Goal: Information Seeking & Learning: Learn about a topic

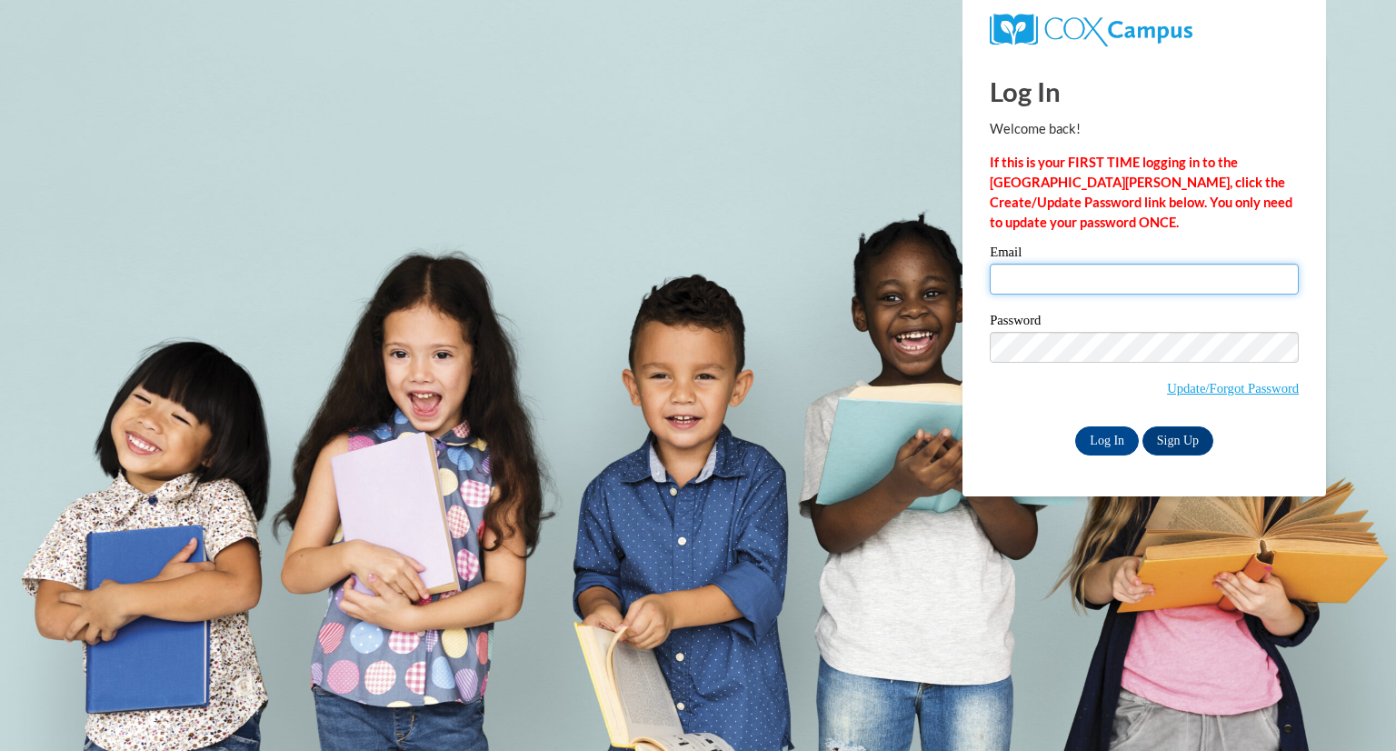
click at [1029, 284] on input "Email" at bounding box center [1144, 279] width 309 height 31
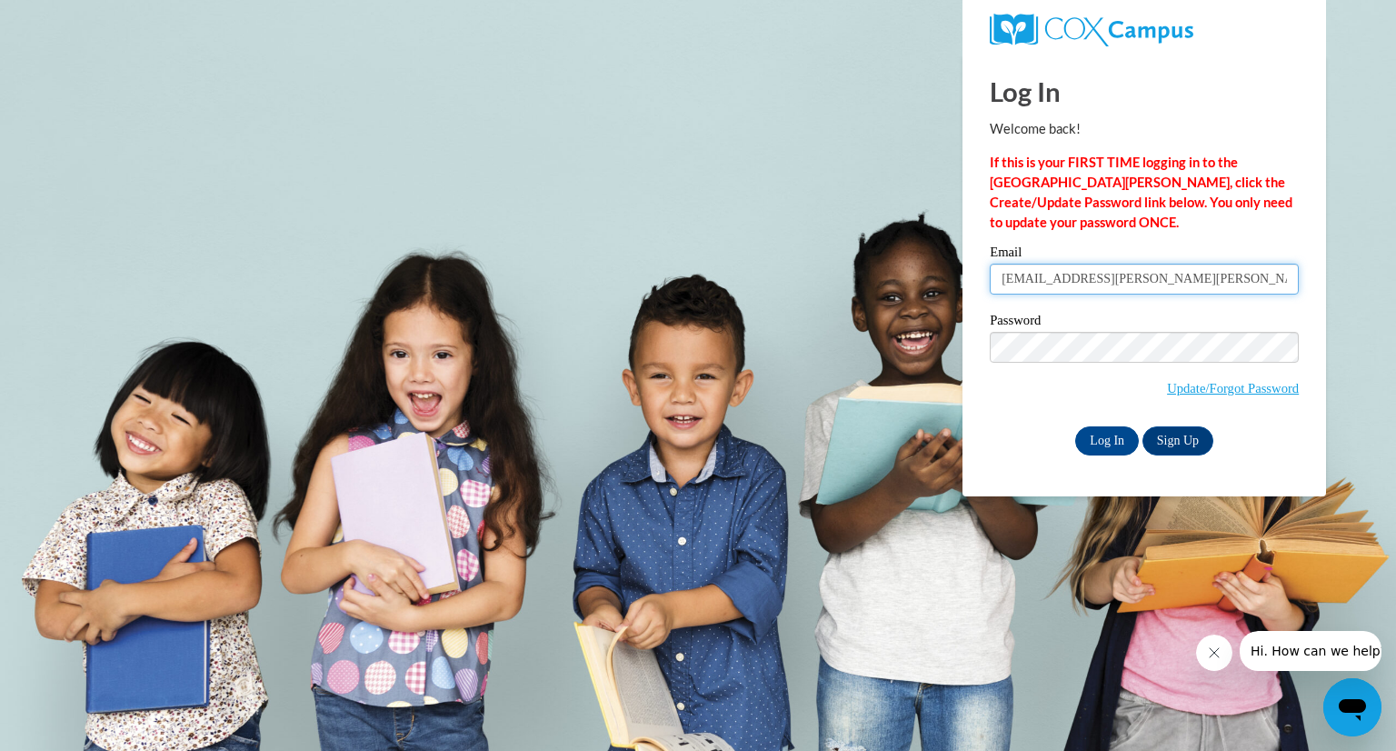
type input "[EMAIL_ADDRESS][PERSON_NAME][PERSON_NAME][DOMAIN_NAME]"
click at [1104, 443] on input "Log In" at bounding box center [1107, 440] width 64 height 29
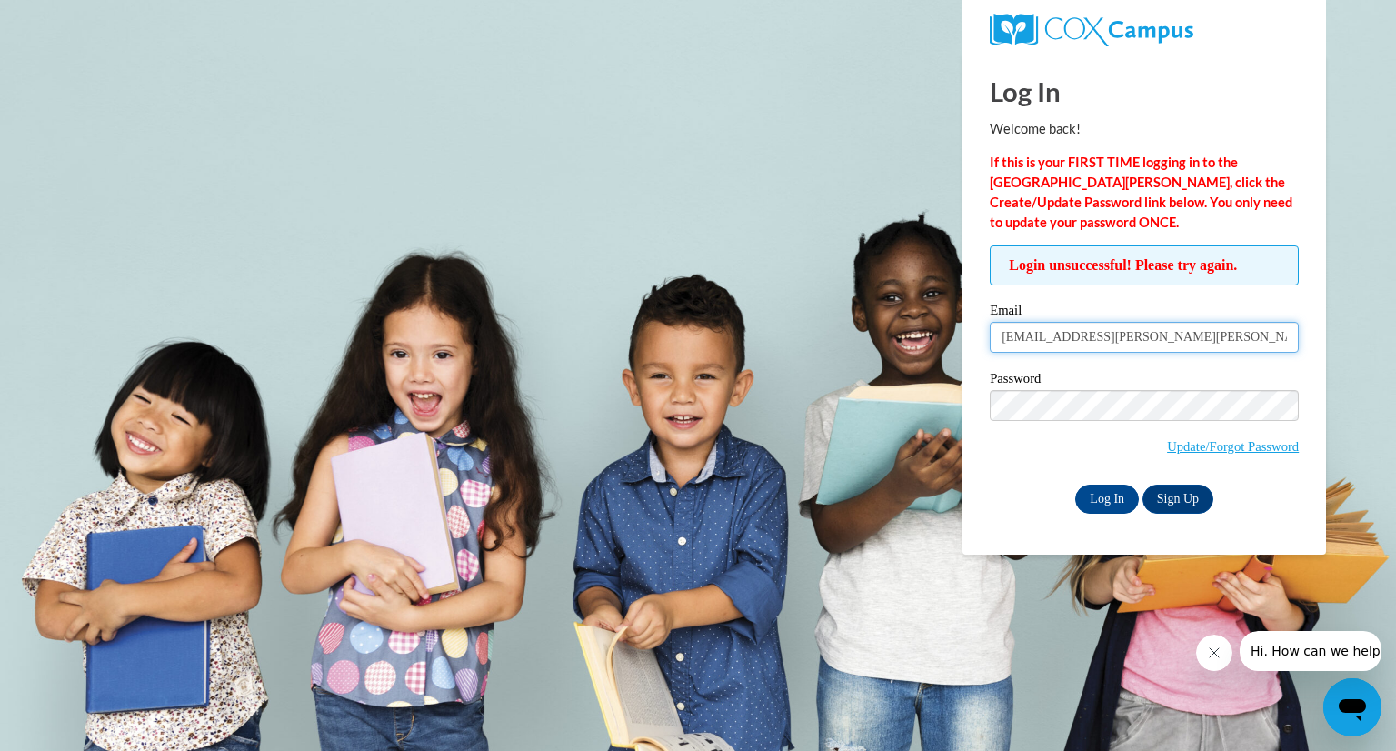
click at [1203, 329] on input "[EMAIL_ADDRESS][PERSON_NAME][PERSON_NAME][DOMAIN_NAME]" at bounding box center [1144, 337] width 309 height 31
click at [1221, 448] on link "Update/Forgot Password" at bounding box center [1233, 446] width 132 height 15
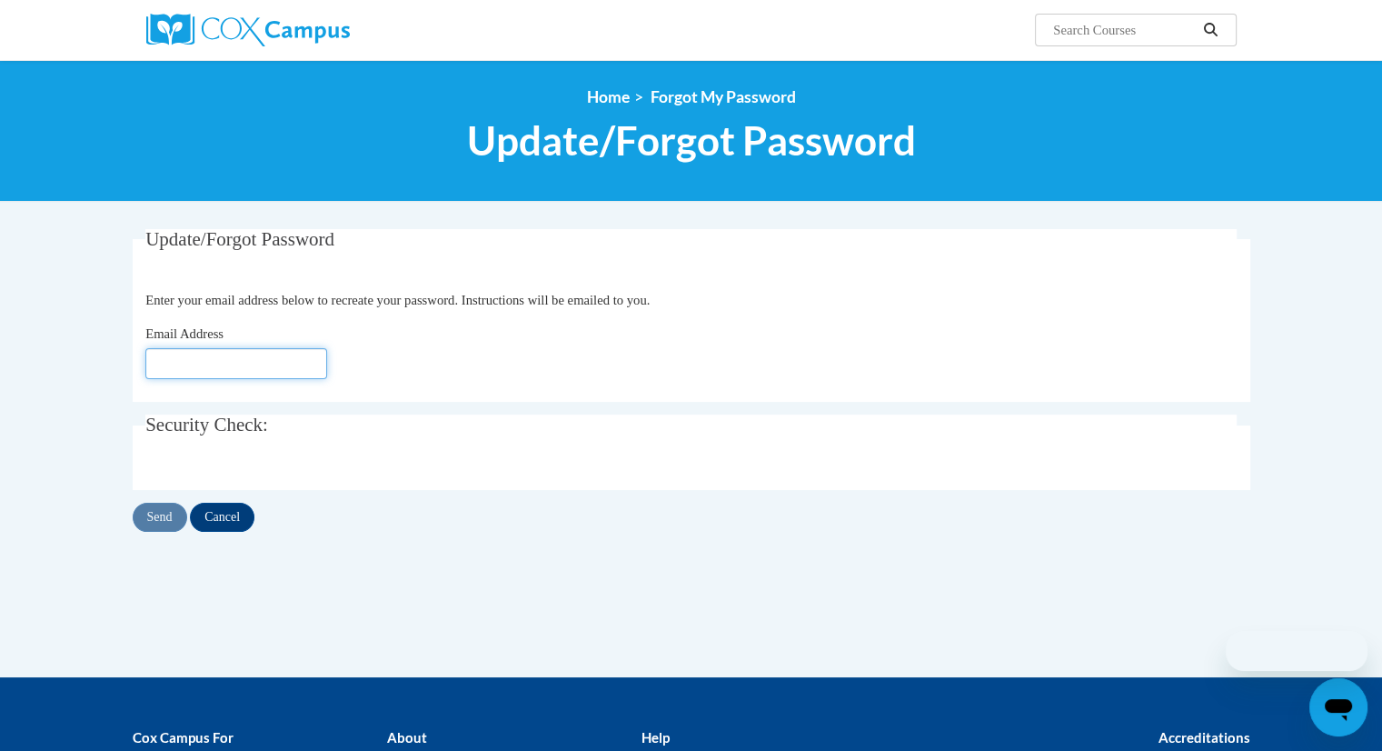
click at [202, 365] on input "Email Address" at bounding box center [236, 363] width 182 height 31
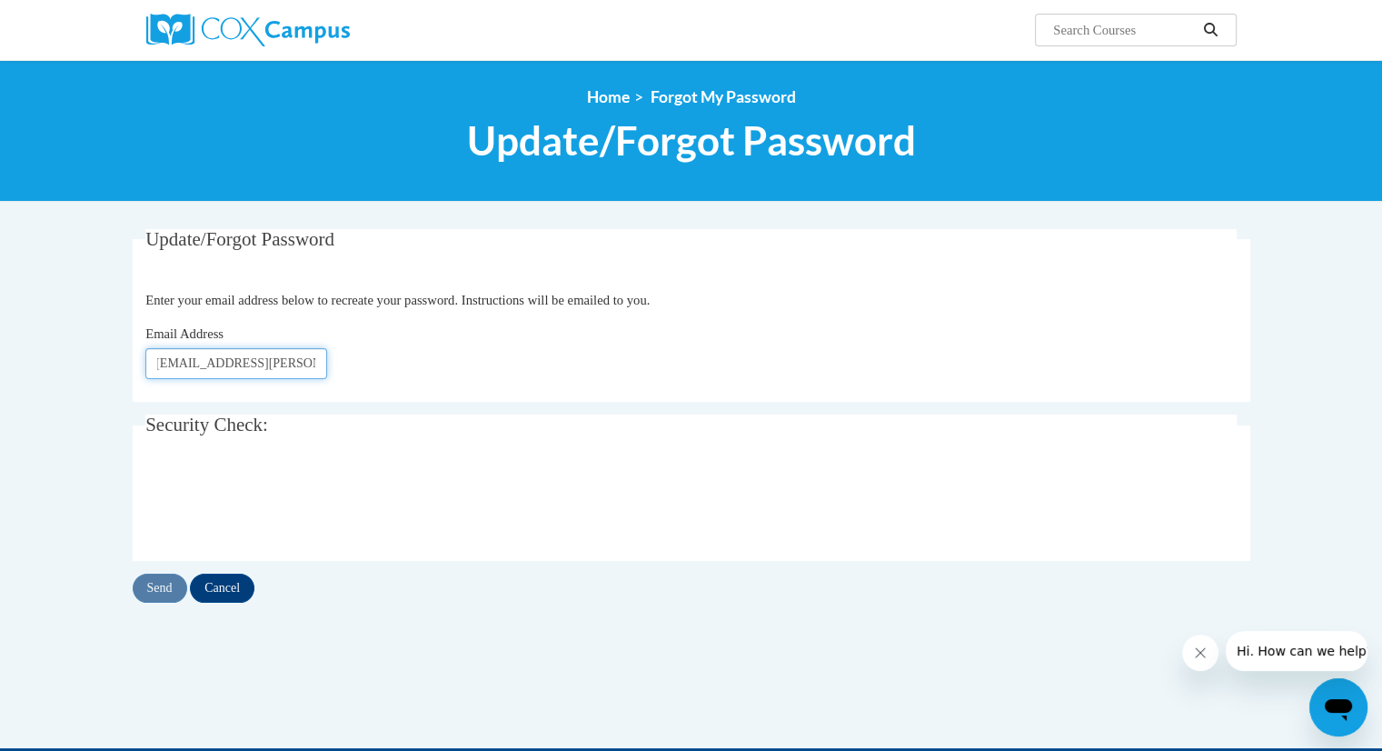
scroll to position [0, 7]
type input "[EMAIL_ADDRESS][PERSON_NAME][PERSON_NAME][DOMAIN_NAME]"
click at [161, 583] on input "Send" at bounding box center [160, 587] width 55 height 29
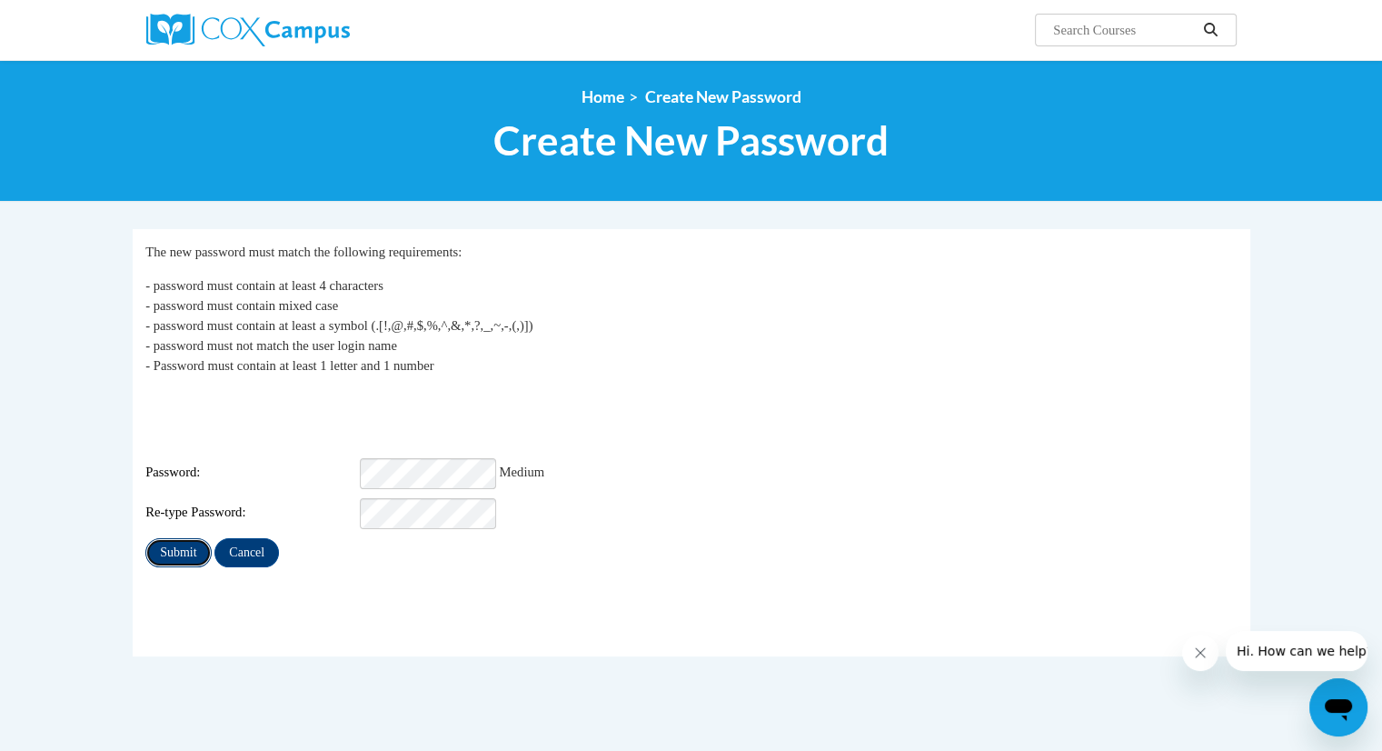
click at [175, 538] on input "Submit" at bounding box center [177, 552] width 65 height 29
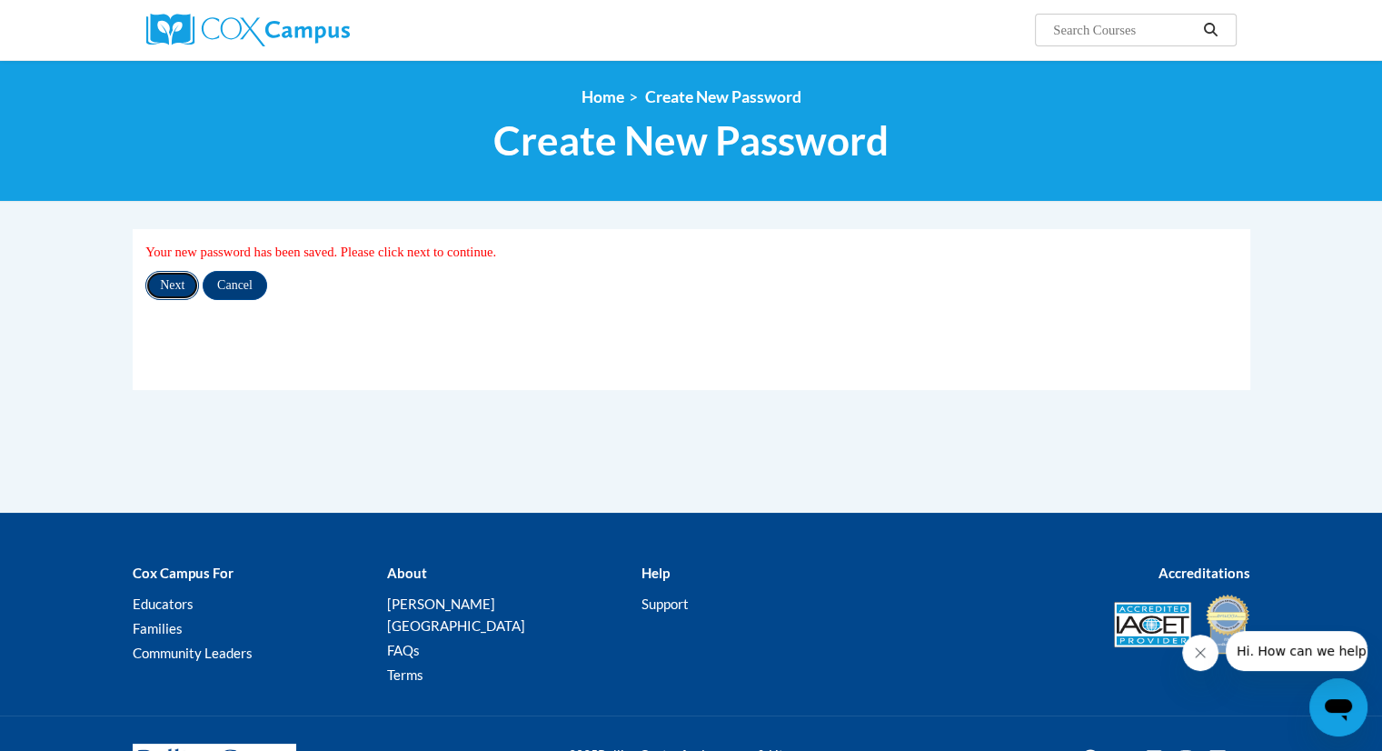
click at [167, 284] on input "Next" at bounding box center [172, 285] width 54 height 29
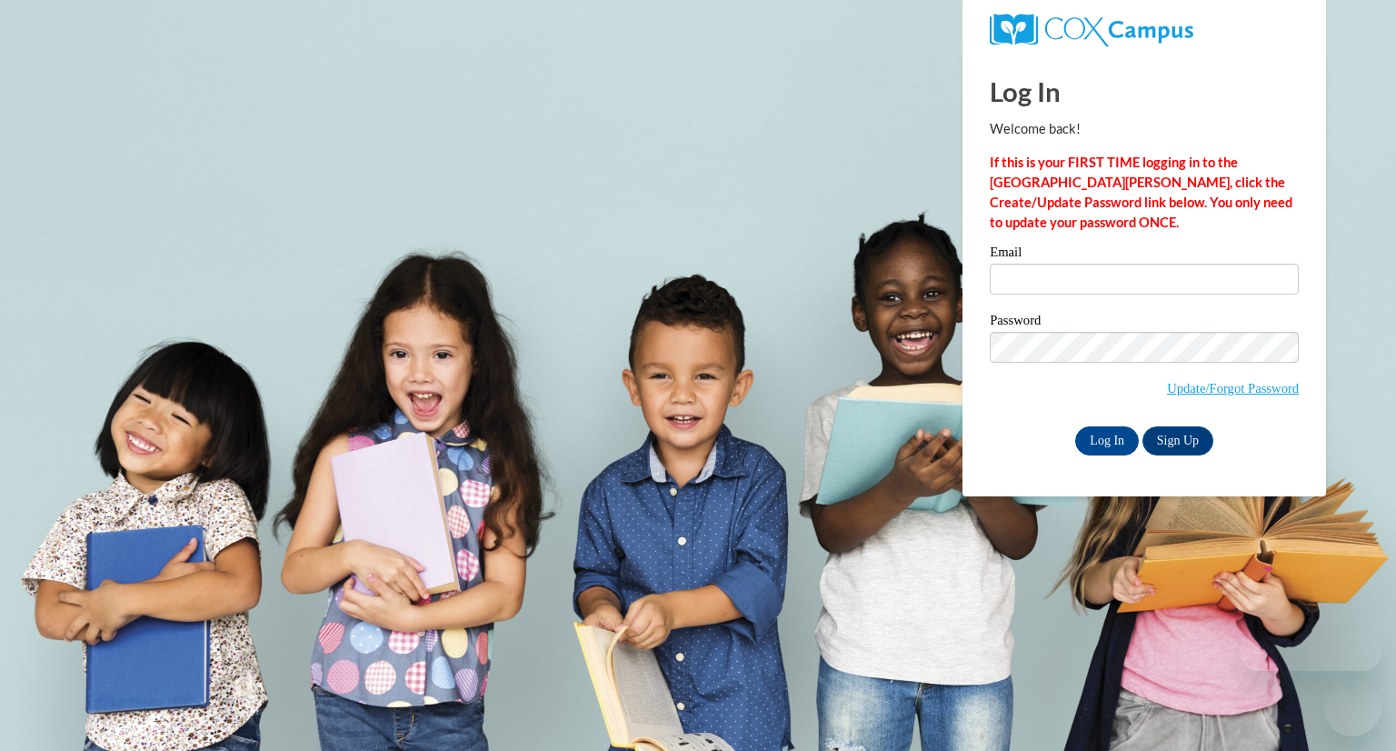
click at [1060, 281] on input "Email" at bounding box center [1144, 279] width 309 height 31
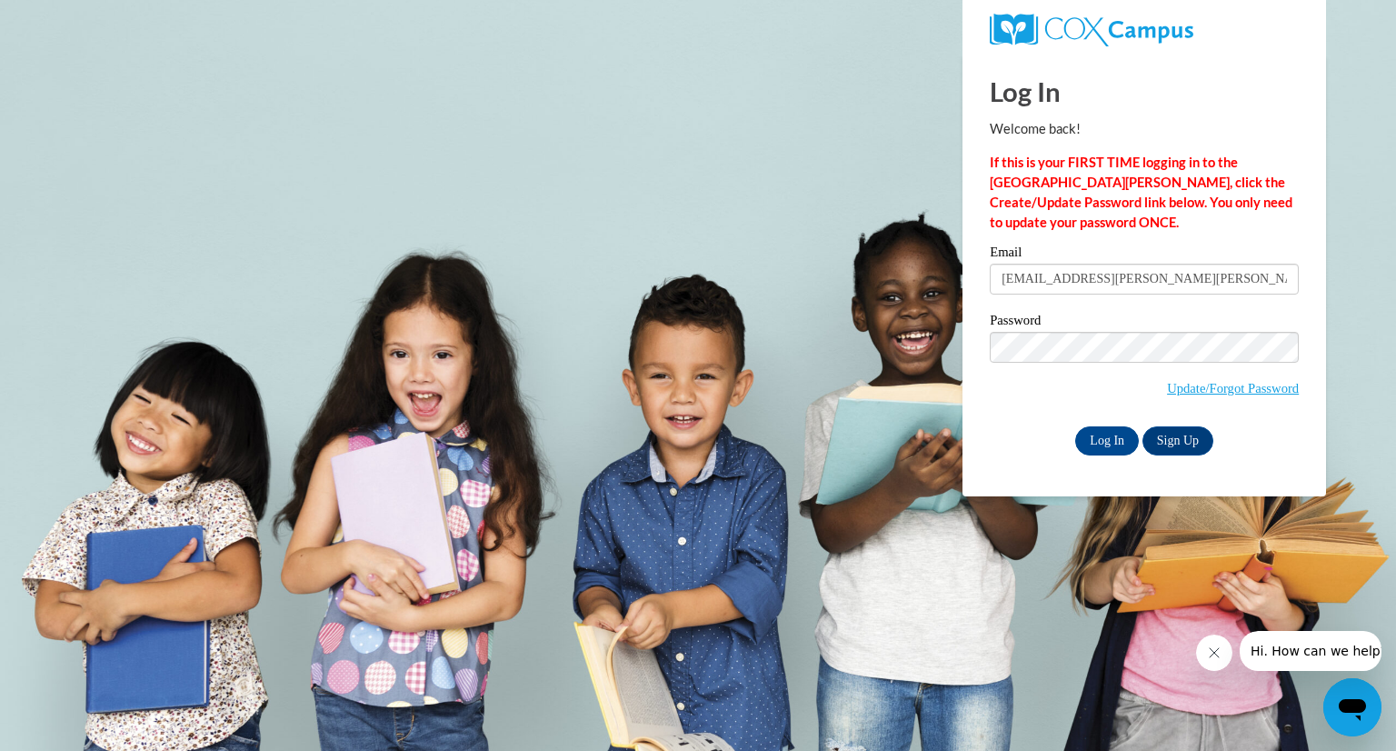
type input "katie.lowery@dooly.k12.ga.us"
click at [1109, 434] on input "Log In" at bounding box center [1107, 440] width 64 height 29
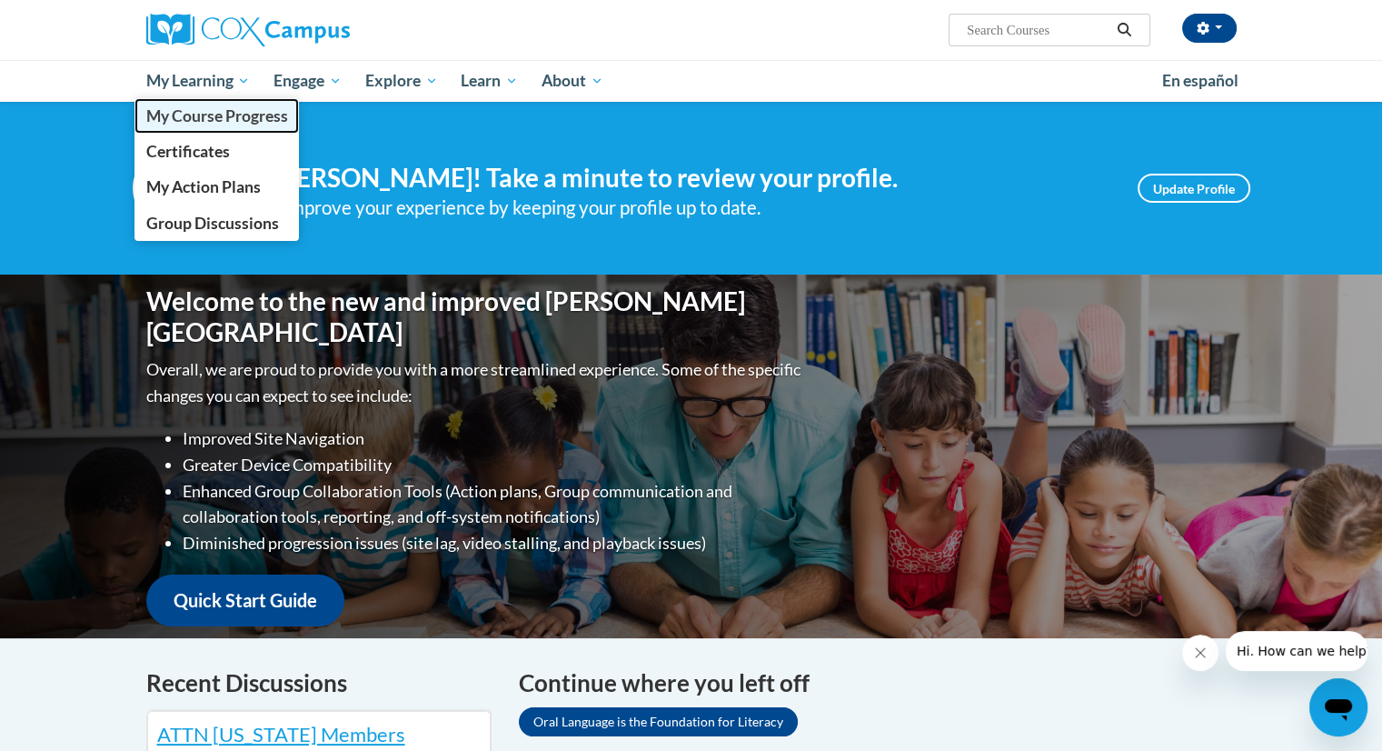
click at [204, 108] on span "My Course Progress" at bounding box center [216, 115] width 142 height 19
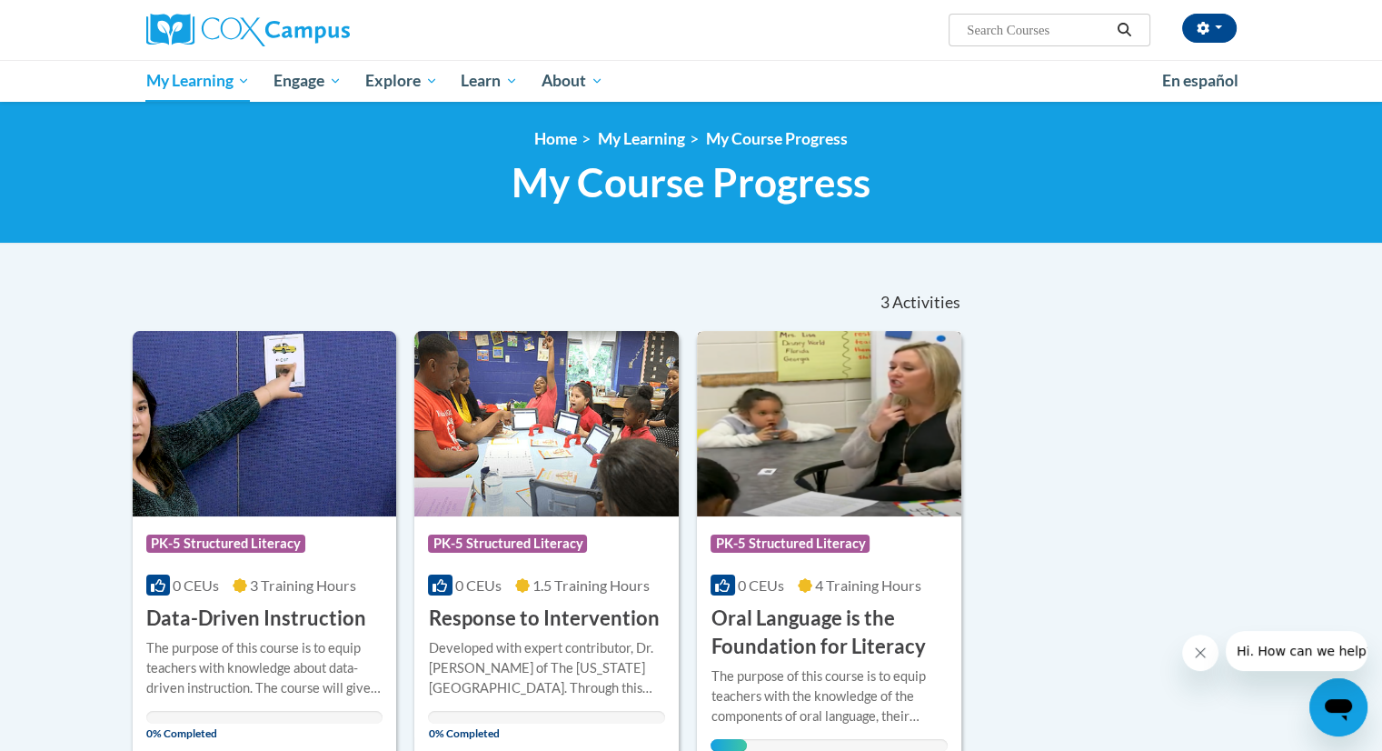
click at [798, 482] on img at bounding box center [829, 423] width 264 height 185
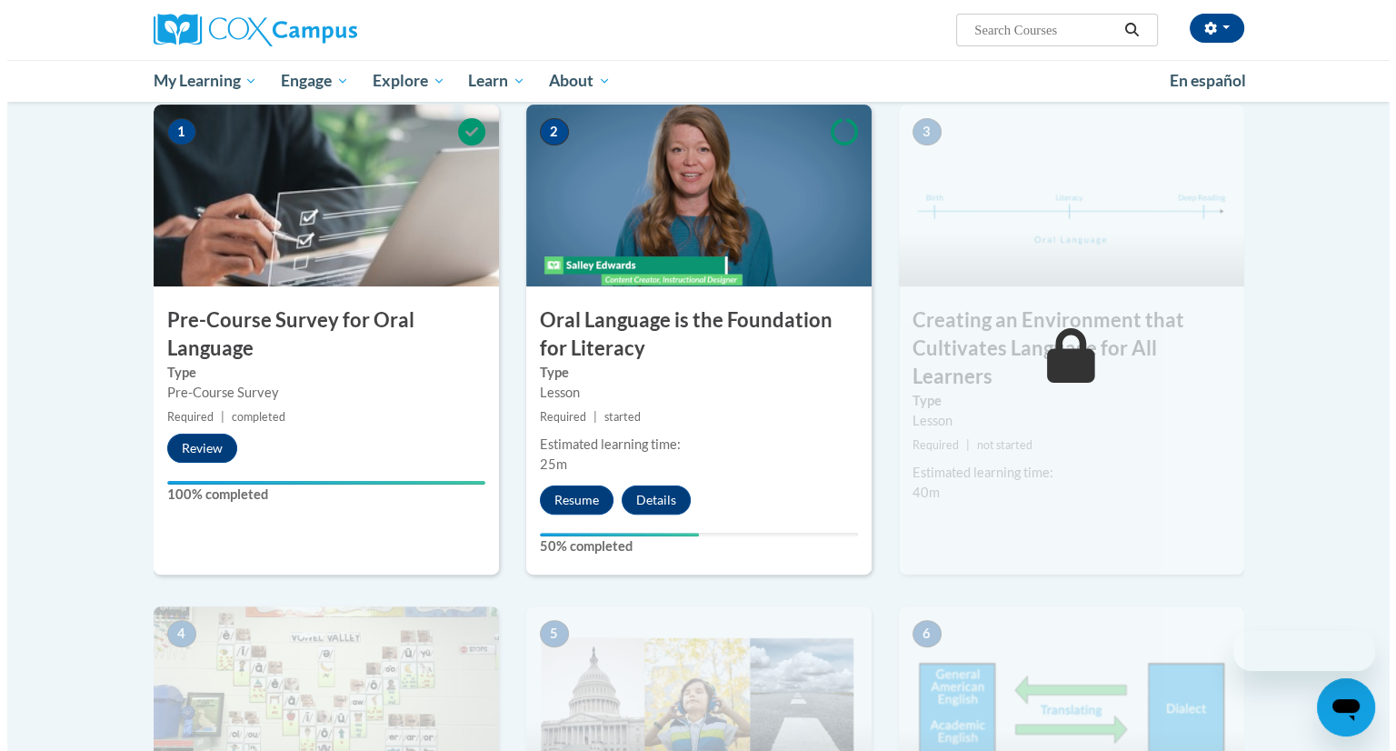
scroll to position [371, 0]
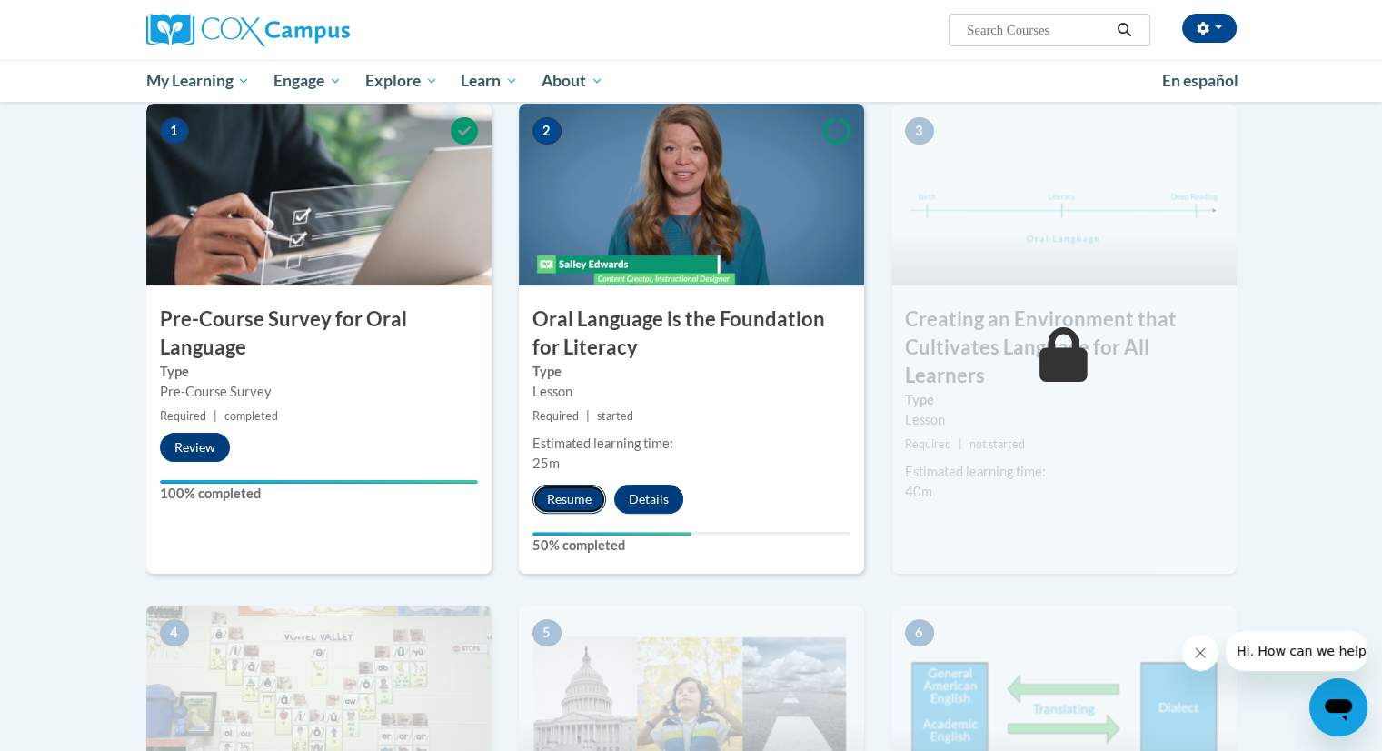
click at [574, 495] on button "Resume" at bounding box center [570, 498] width 74 height 29
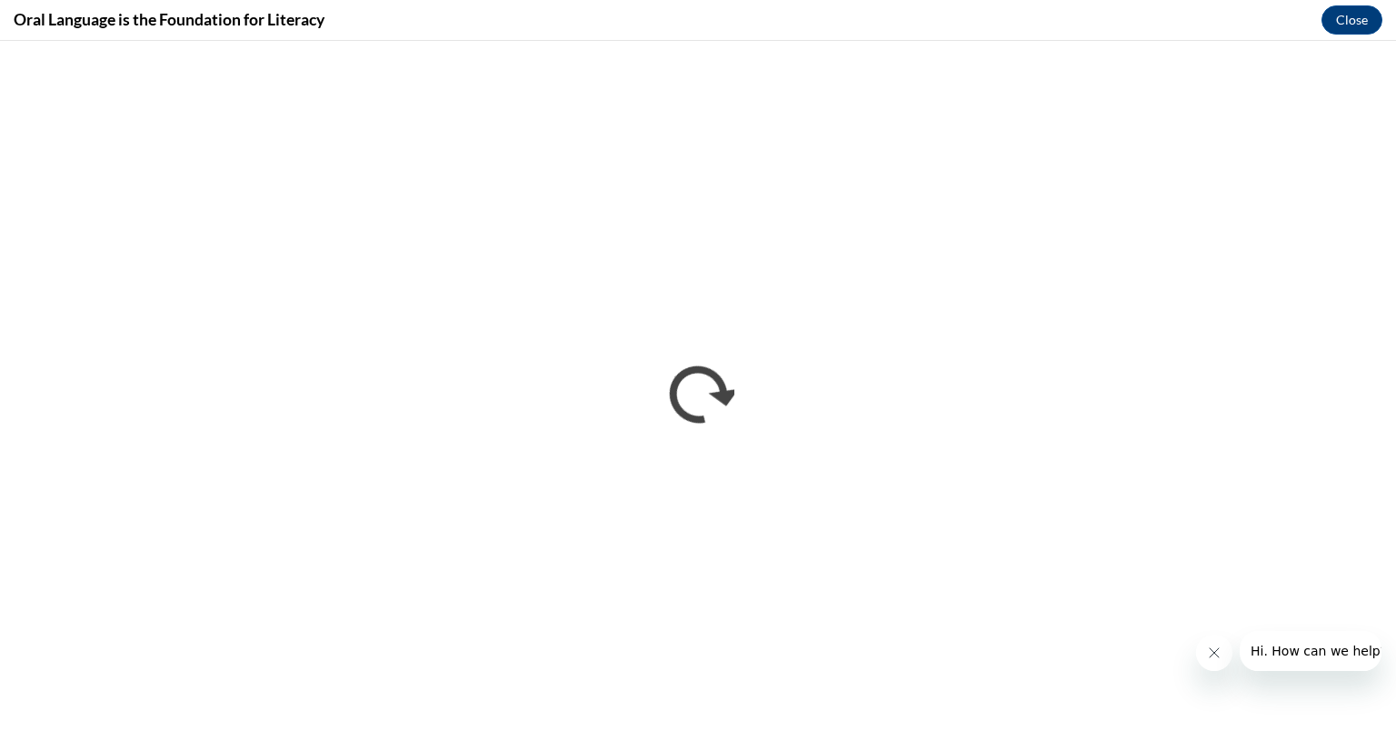
scroll to position [0, 0]
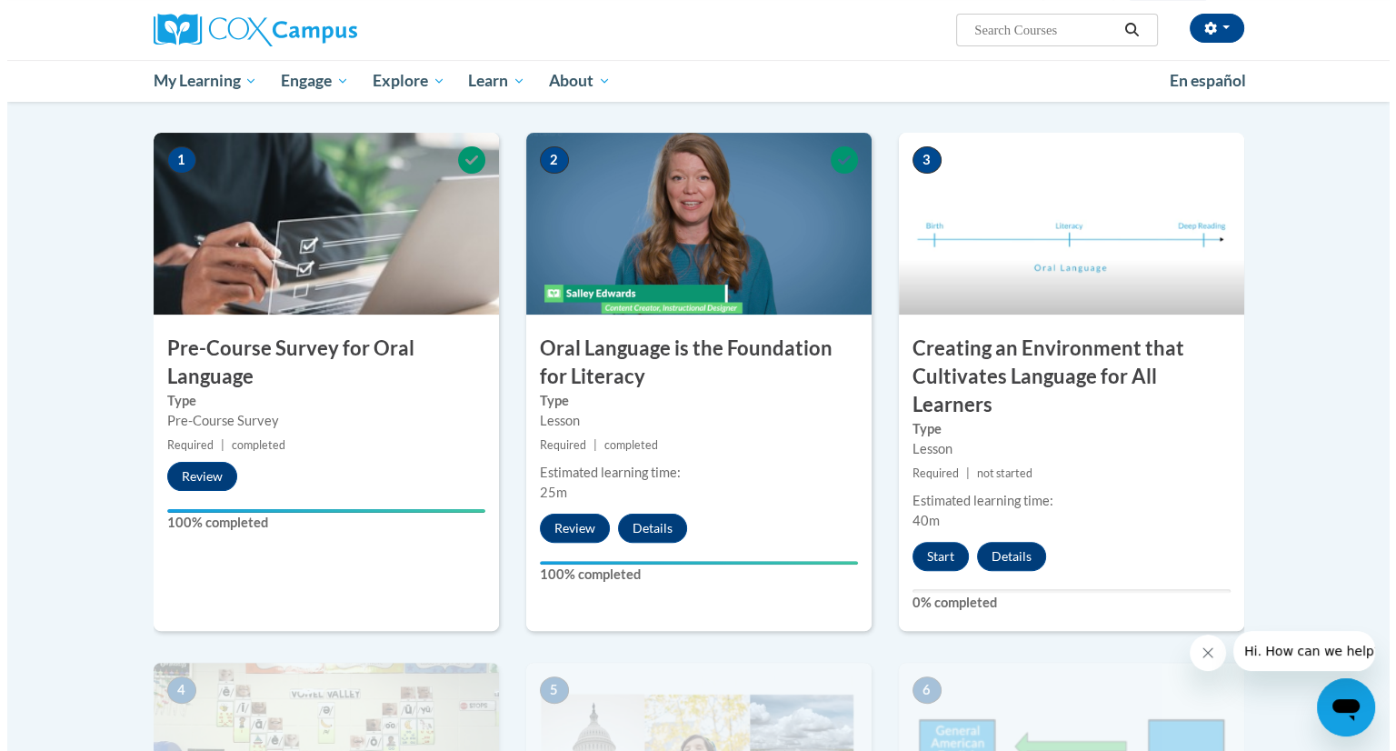
scroll to position [348, 0]
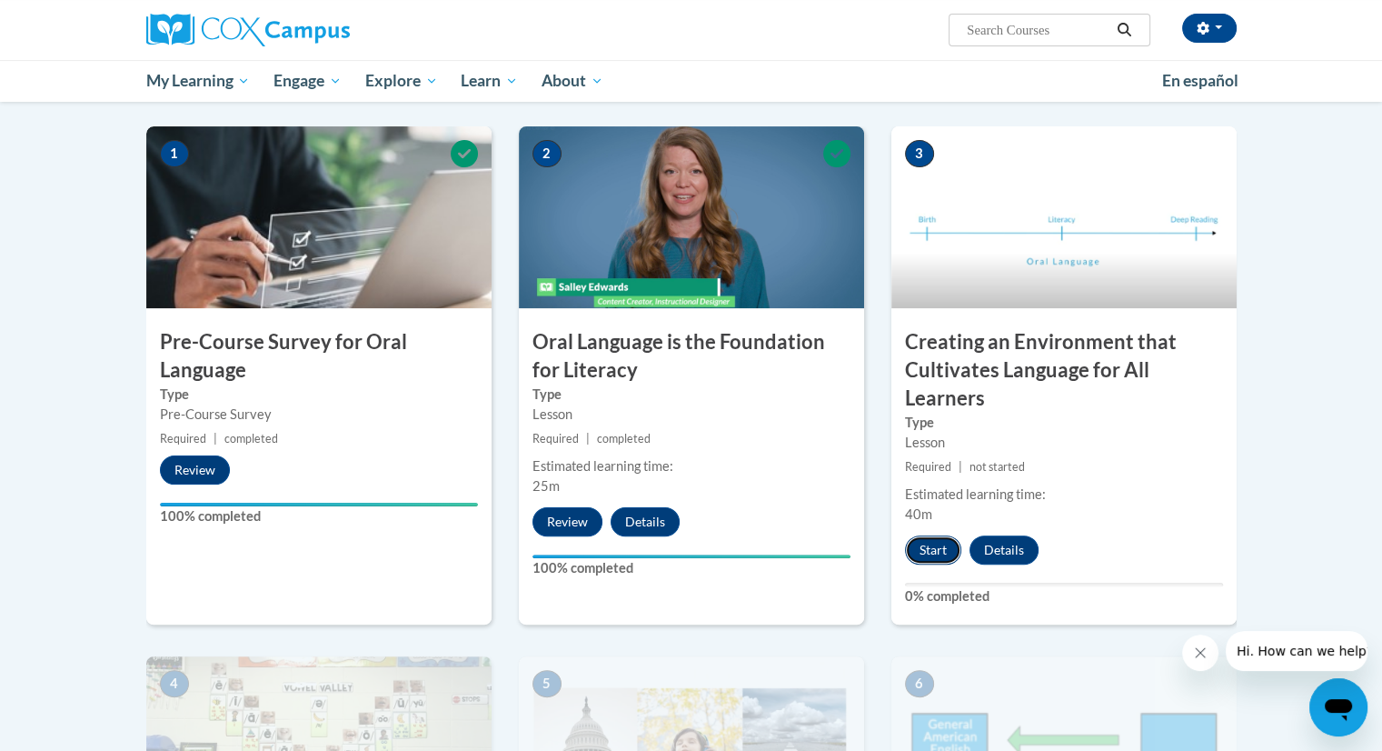
click at [939, 547] on button "Start" at bounding box center [933, 549] width 56 height 29
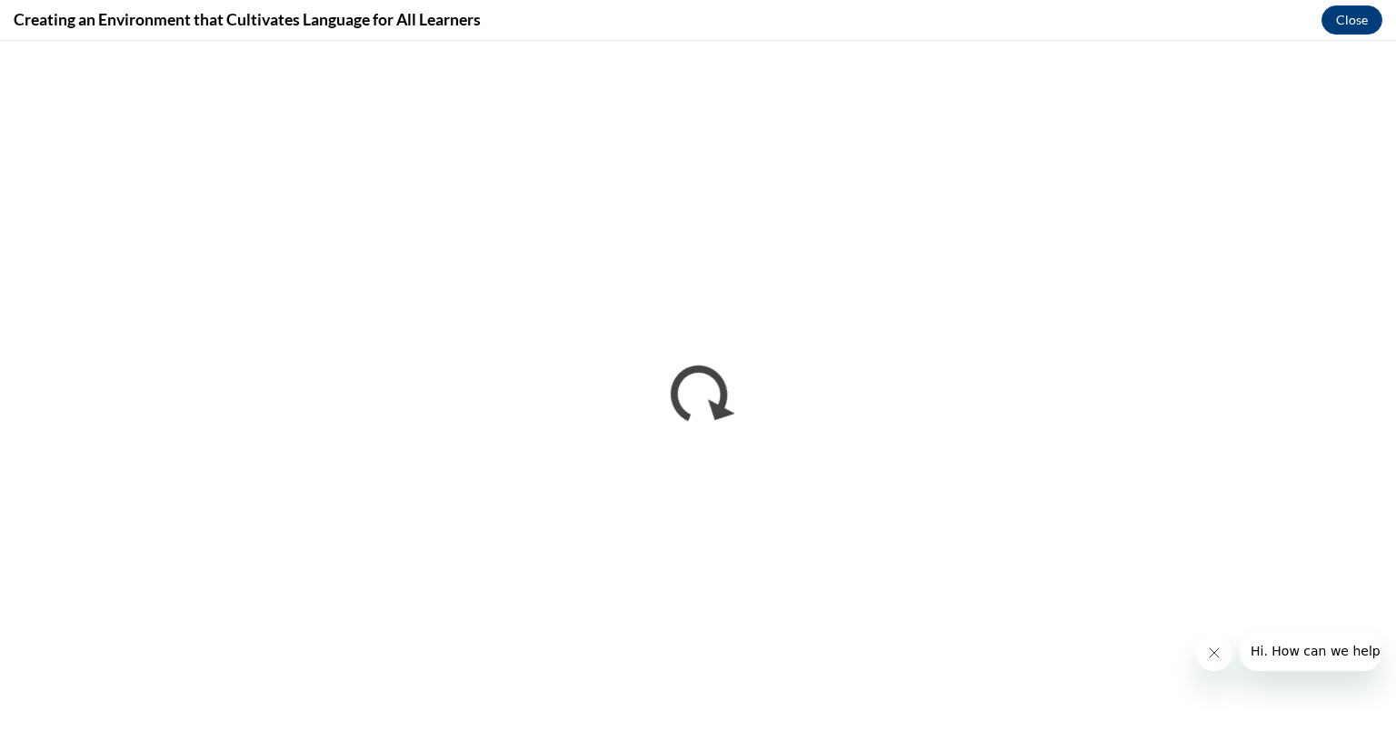
scroll to position [0, 0]
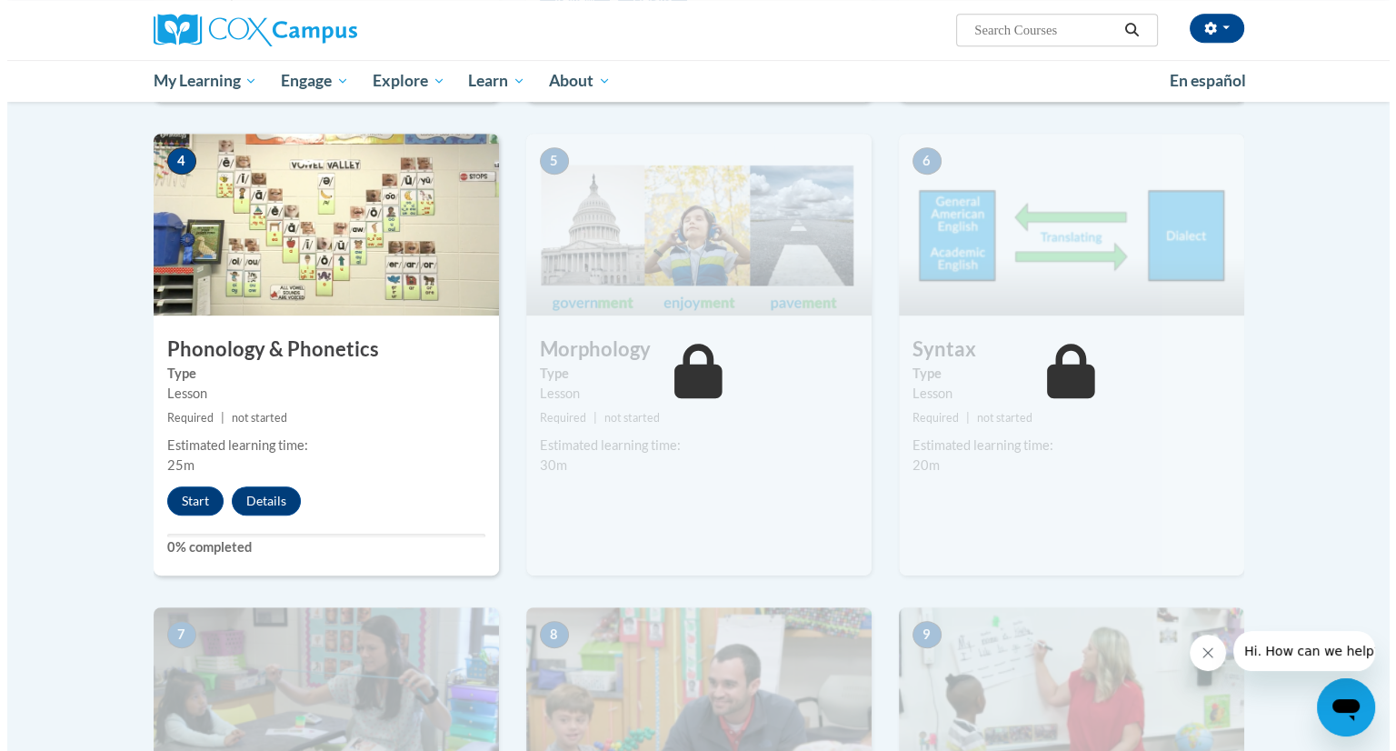
scroll to position [869, 0]
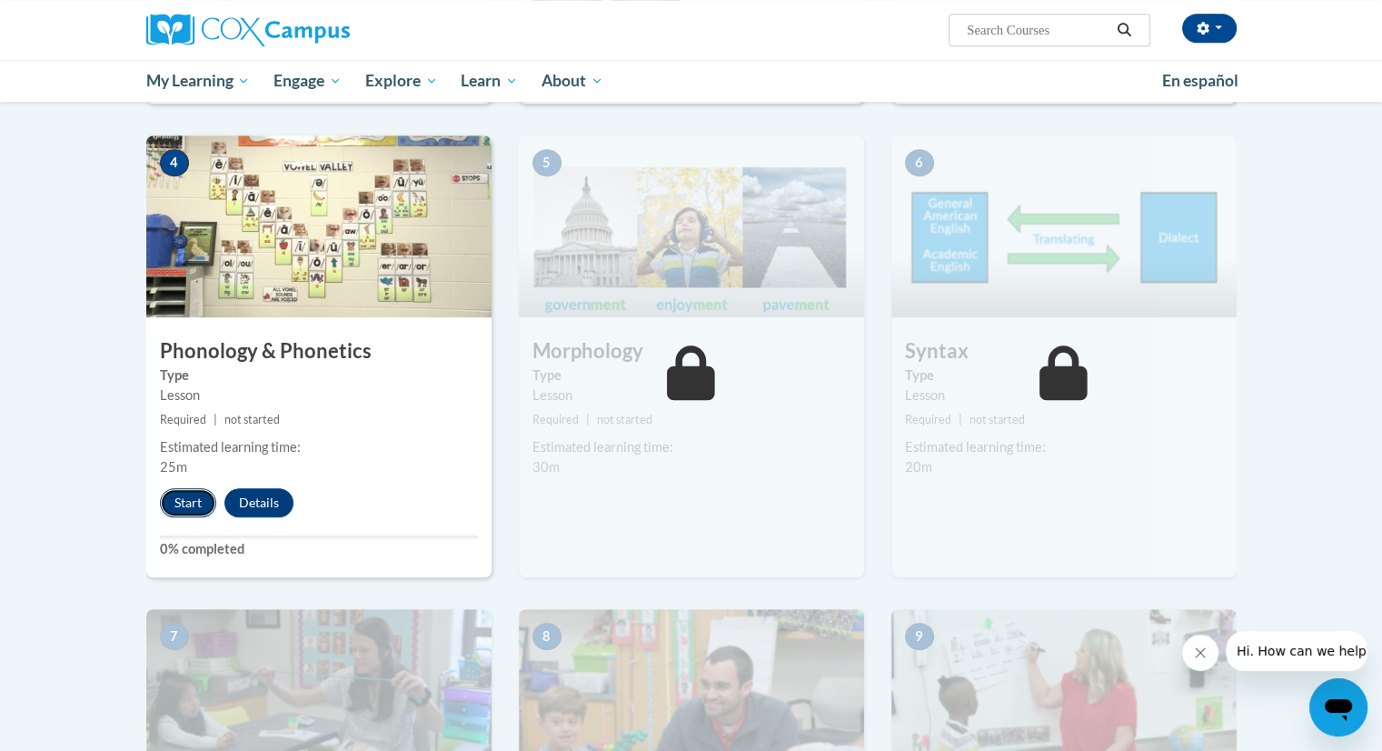
click at [185, 499] on button "Start" at bounding box center [188, 502] width 56 height 29
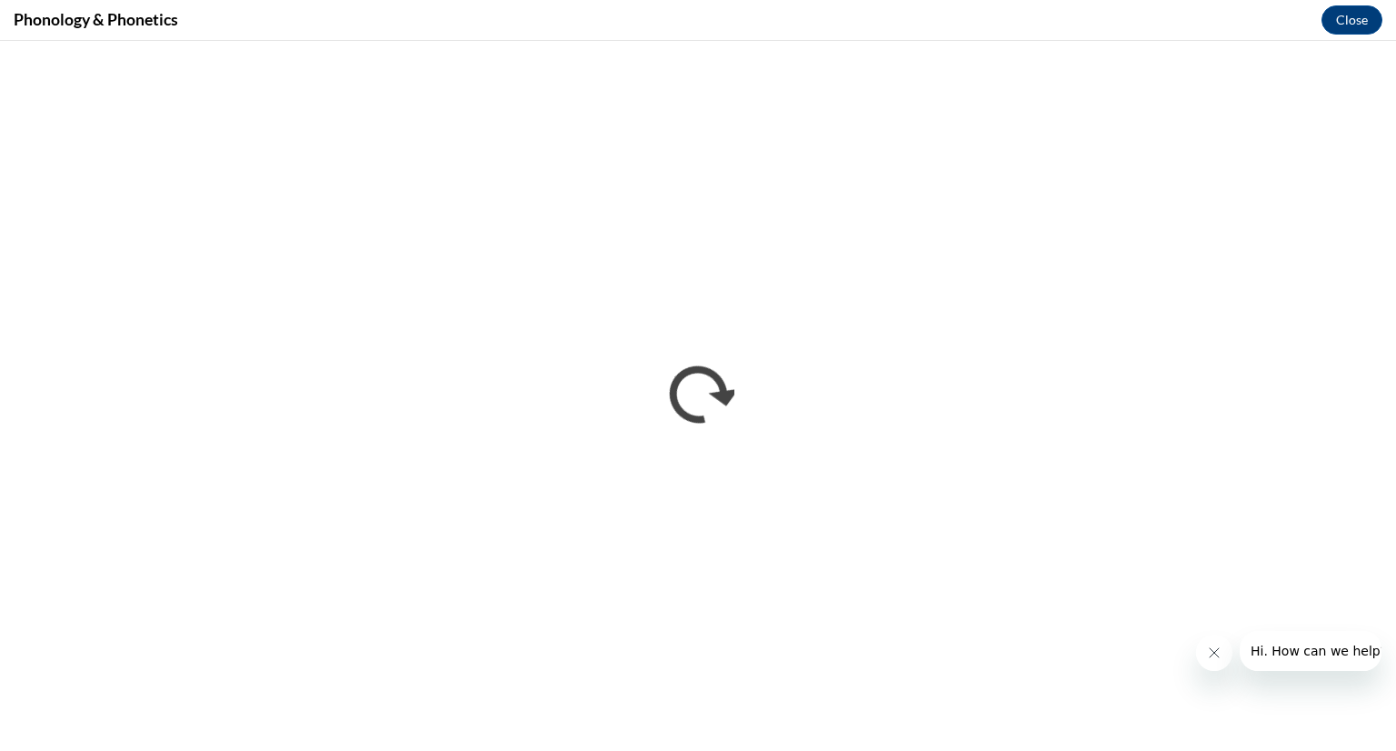
scroll to position [0, 0]
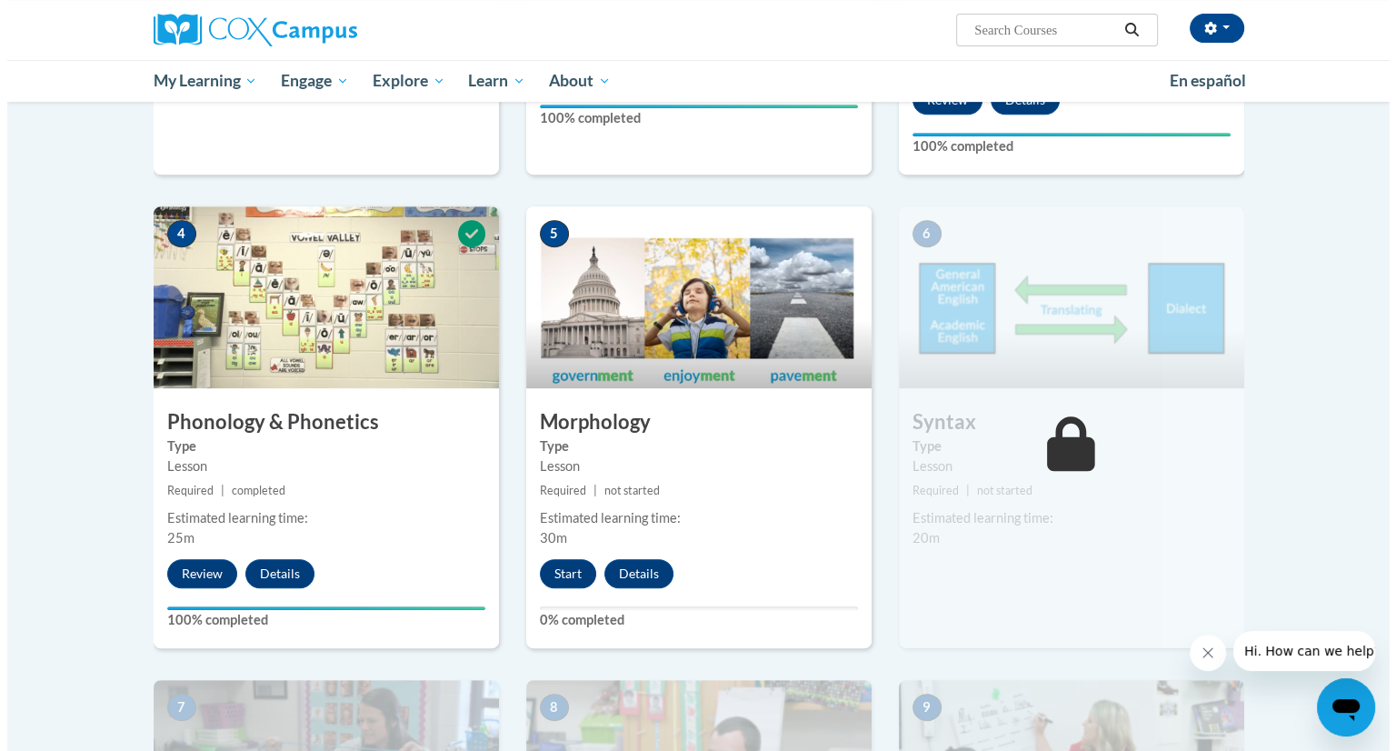
scroll to position [800, 0]
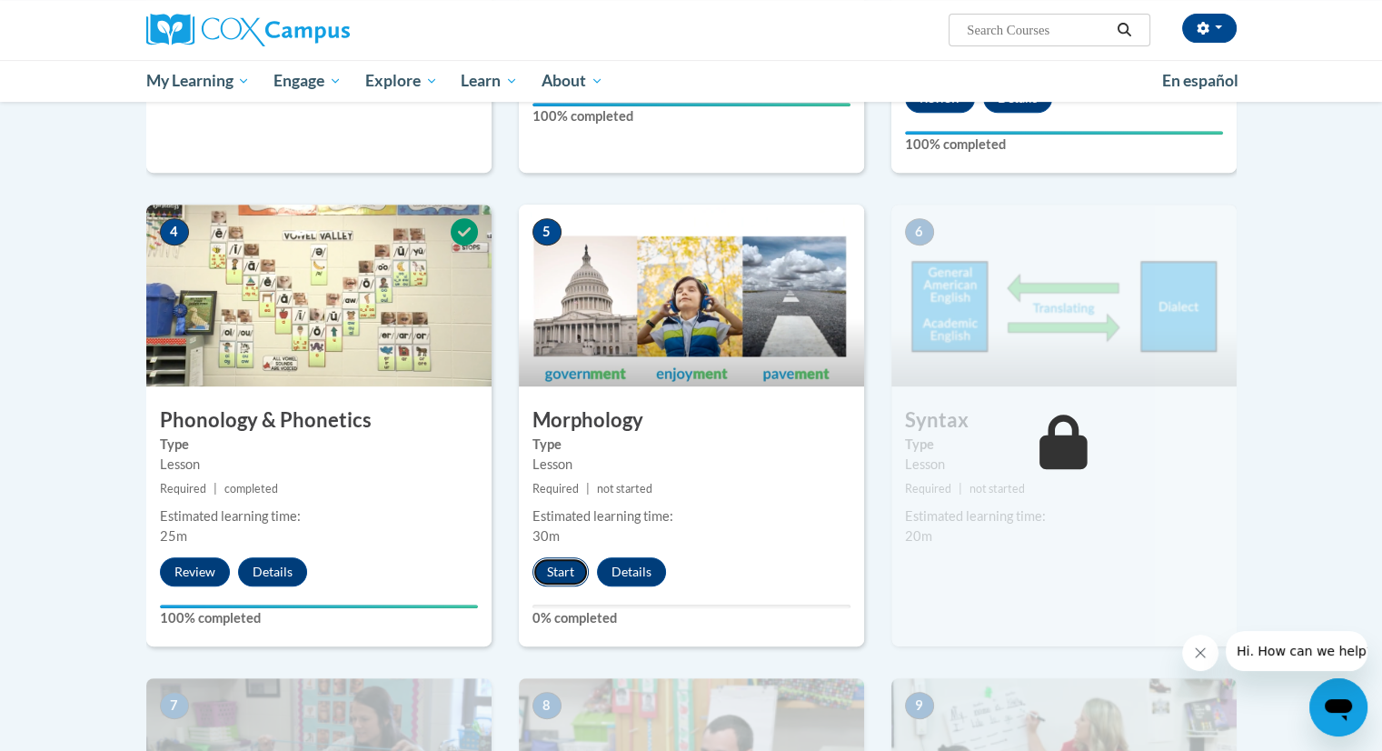
click at [562, 567] on button "Start" at bounding box center [561, 571] width 56 height 29
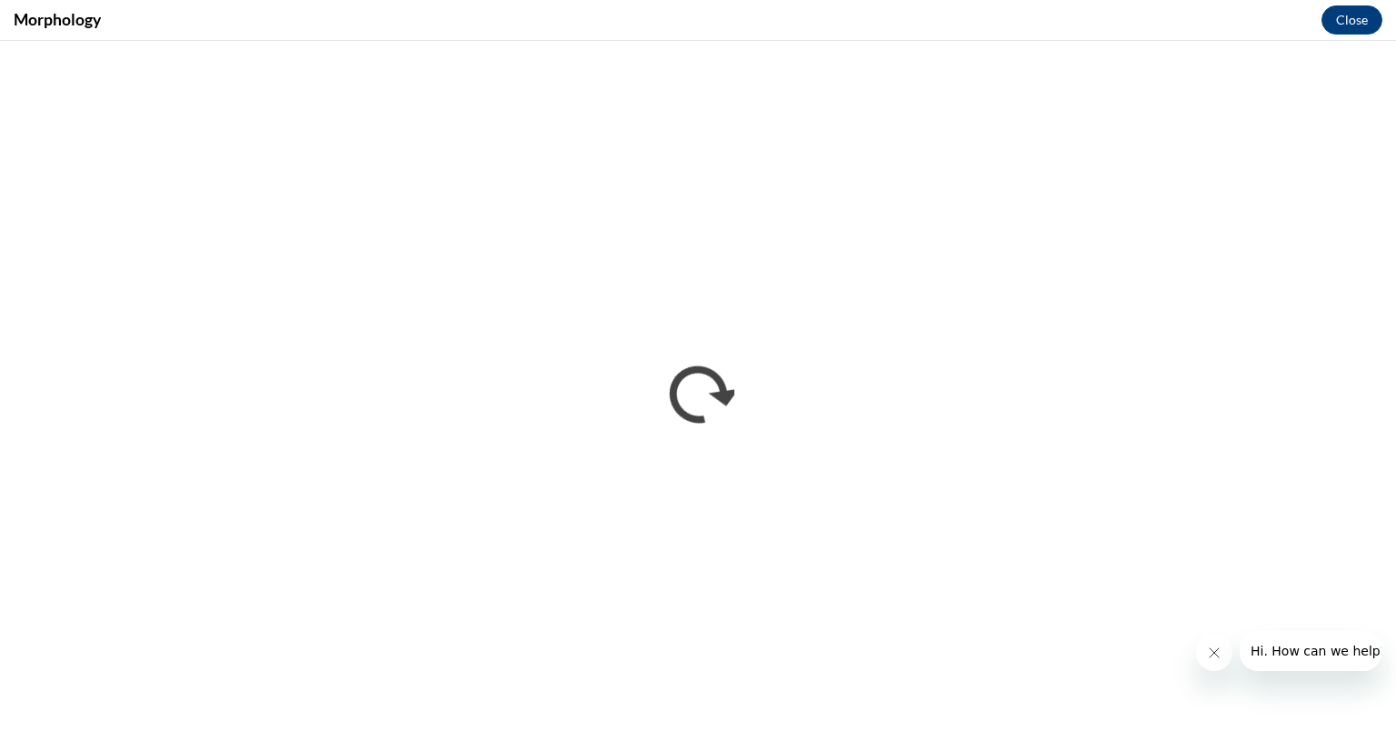
scroll to position [0, 0]
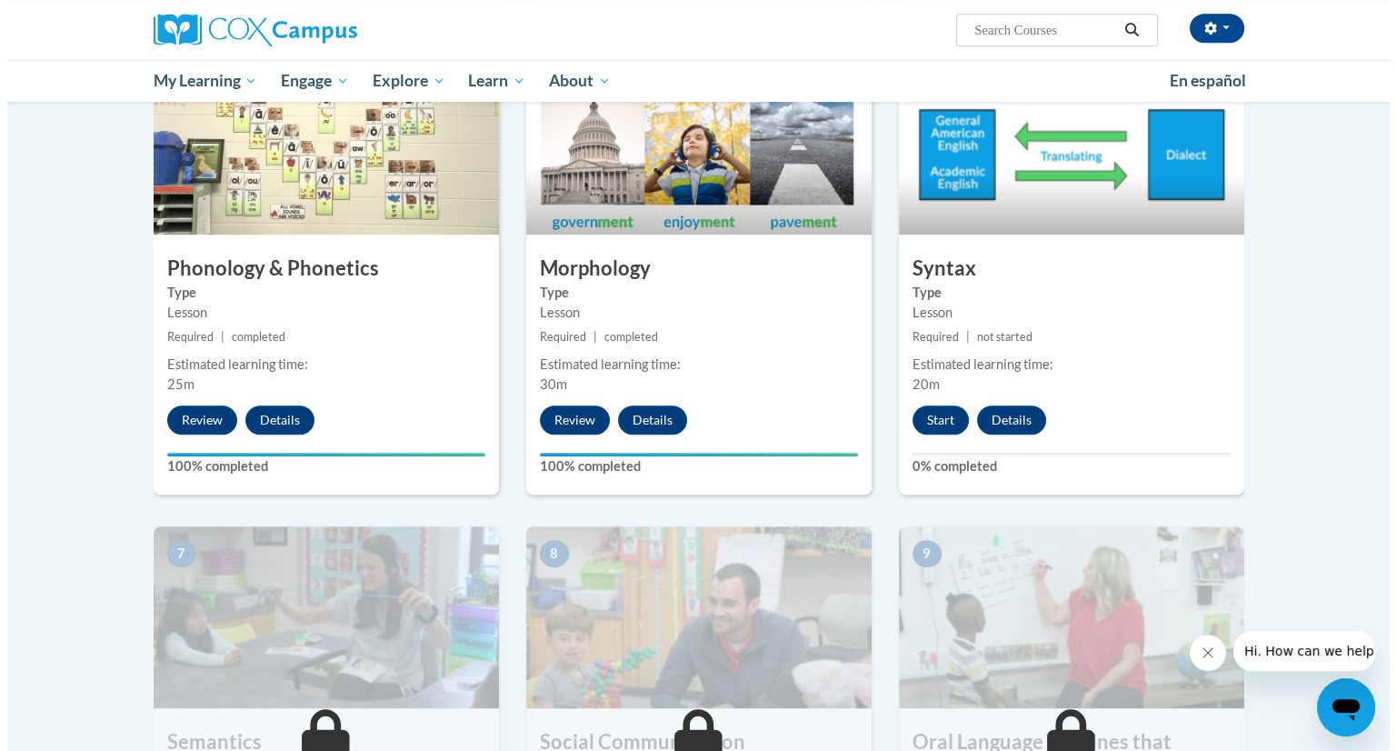
scroll to position [952, 0]
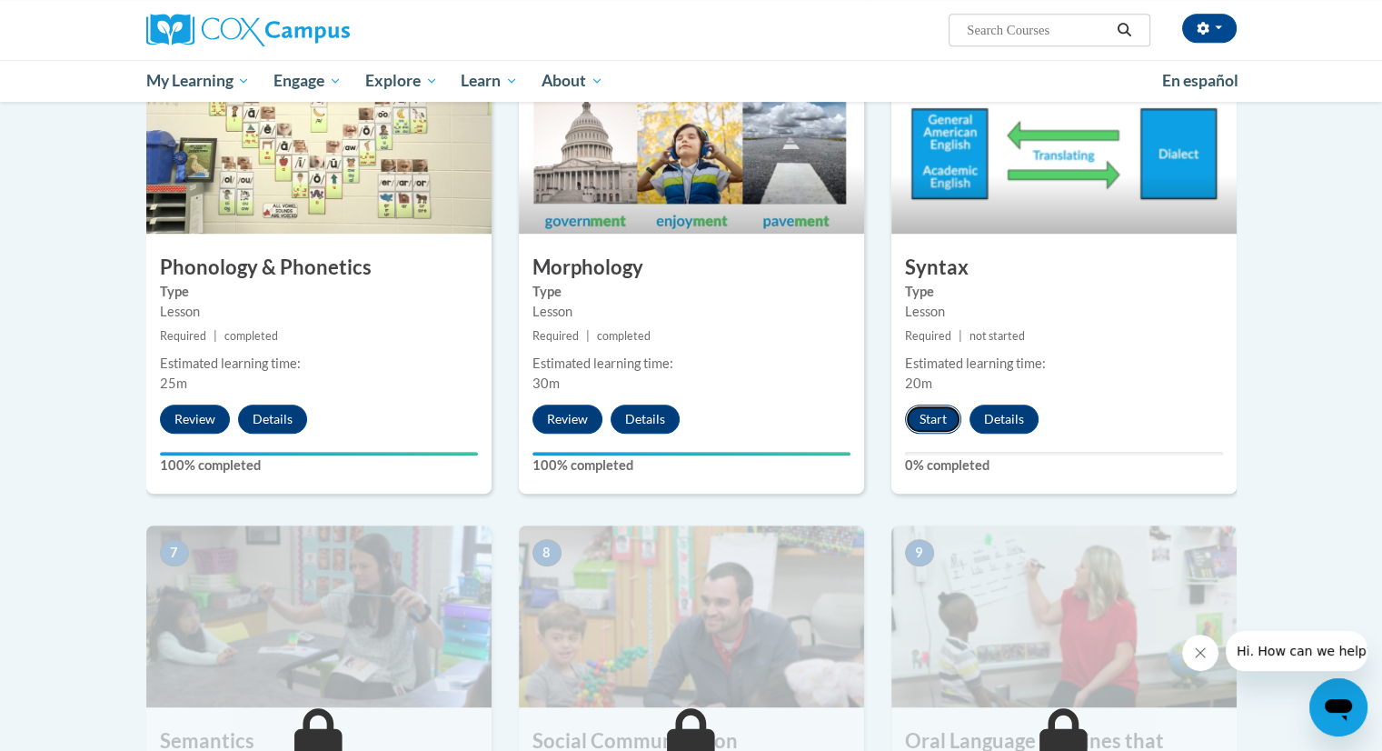
click at [929, 414] on button "Start" at bounding box center [933, 418] width 56 height 29
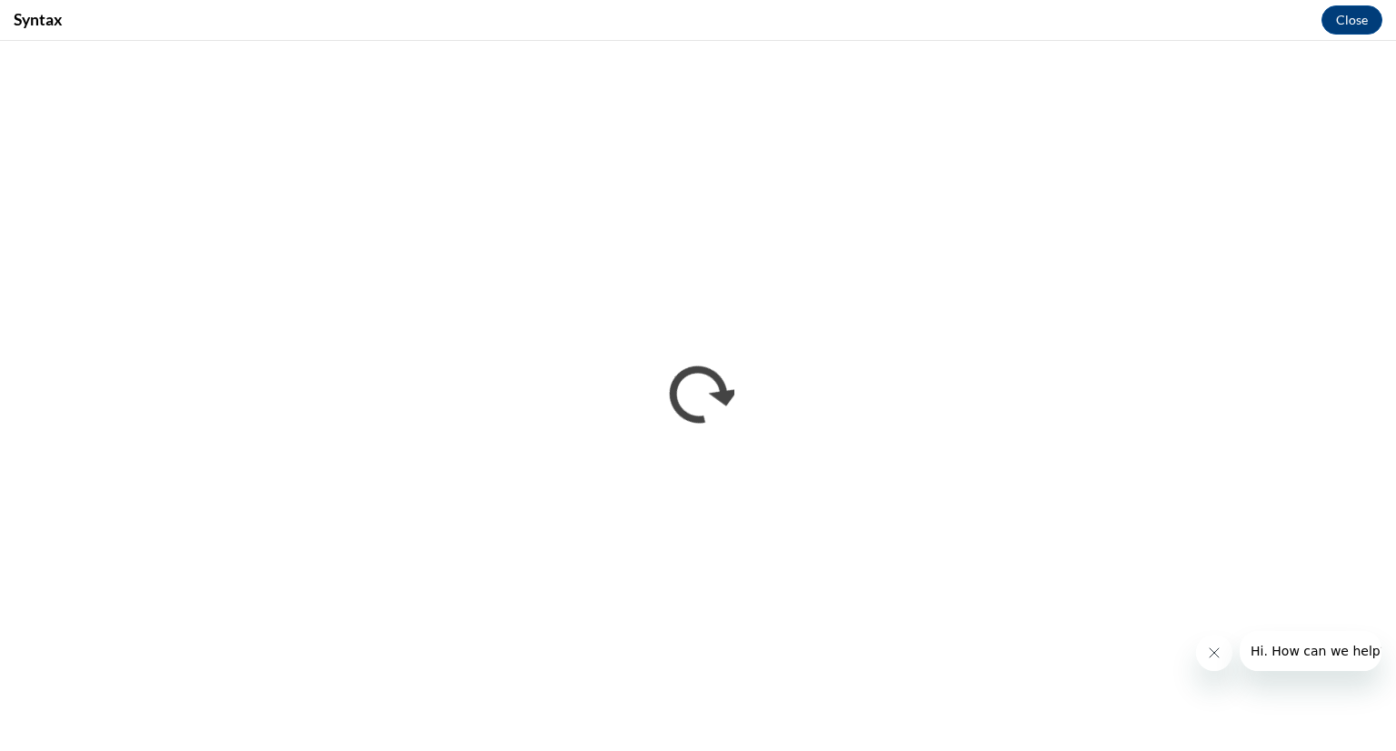
scroll to position [0, 0]
